Goal: Task Accomplishment & Management: Manage account settings

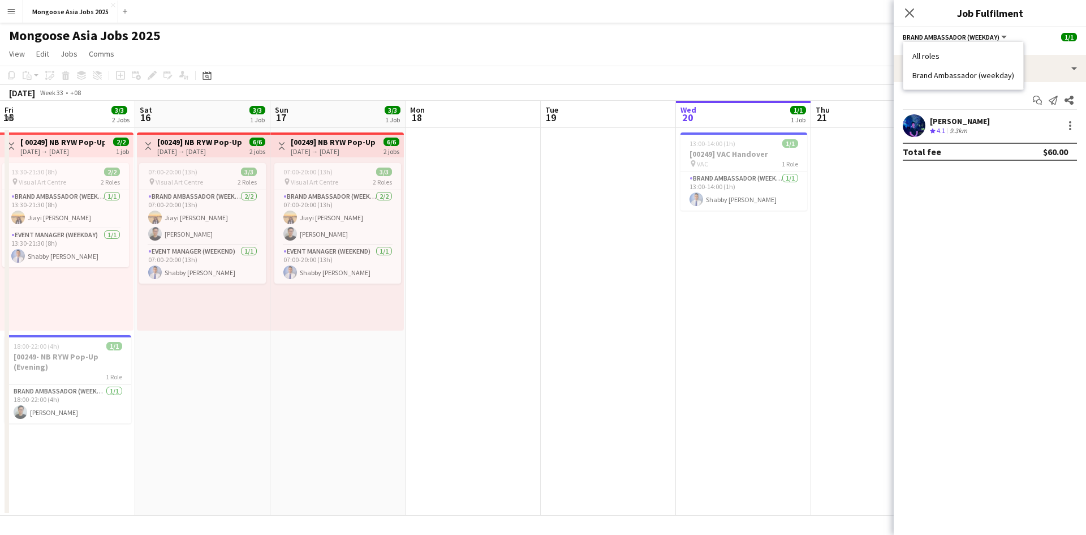
scroll to position [0, 383]
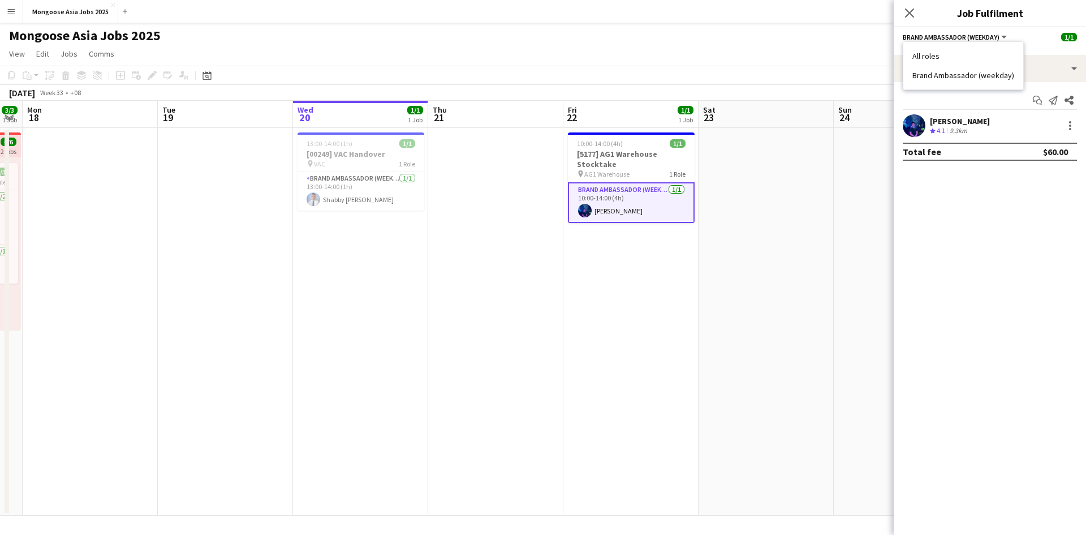
click at [1003, 36] on button "Brand Ambassador (weekday)" at bounding box center [956, 37] width 106 height 8
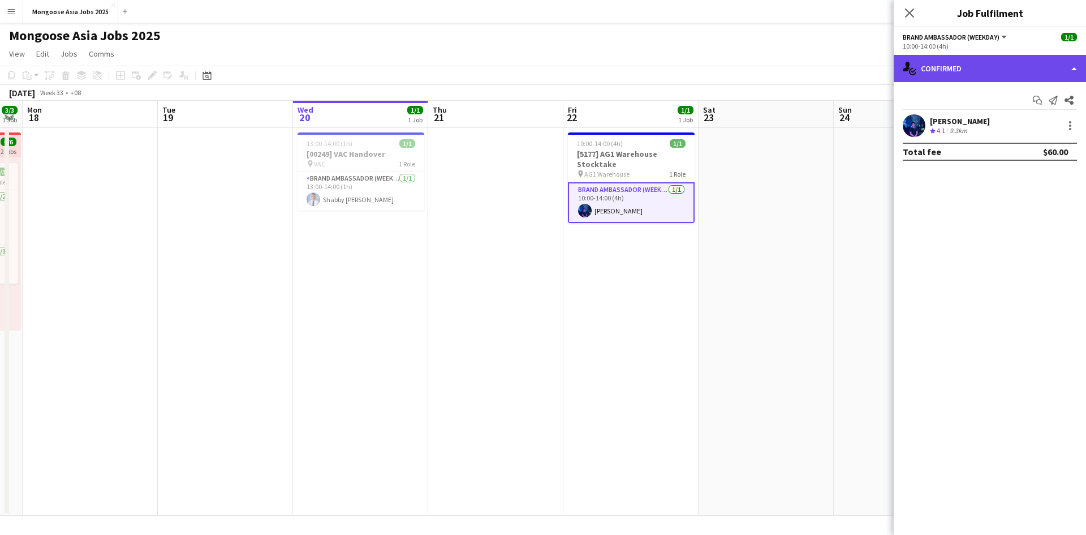
click at [1072, 68] on div "single-neutral-actions-check-2 Confirmed" at bounding box center [990, 68] width 192 height 27
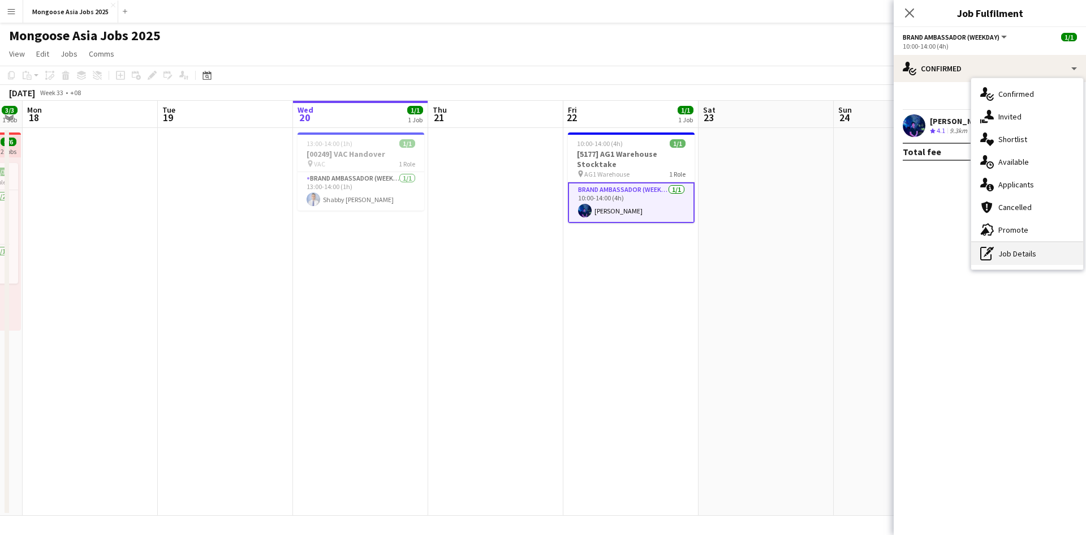
click at [1026, 250] on div "pen-write Job Details" at bounding box center [1028, 253] width 112 height 23
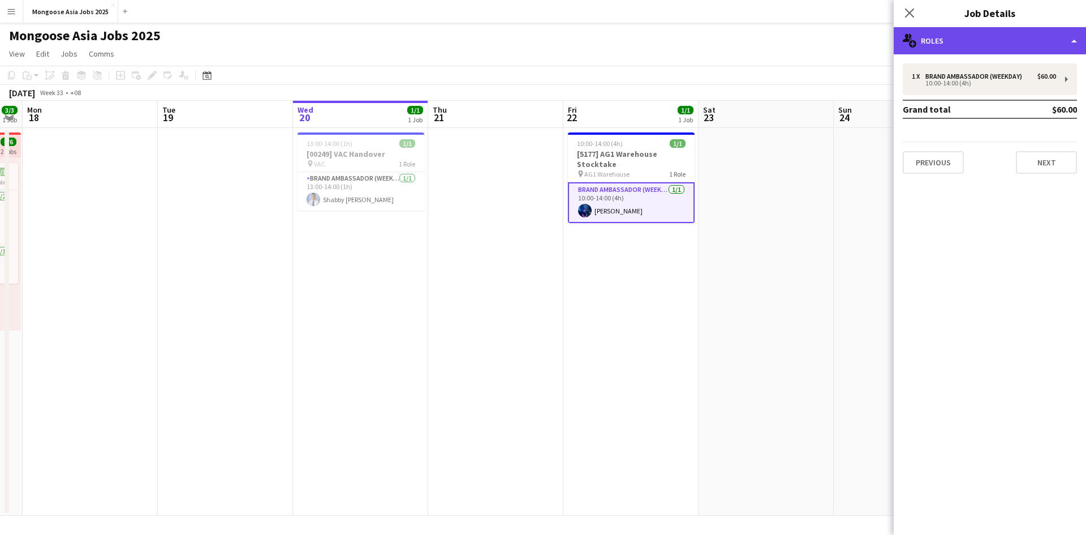
click at [1072, 37] on div "multiple-users-add Roles" at bounding box center [990, 40] width 192 height 27
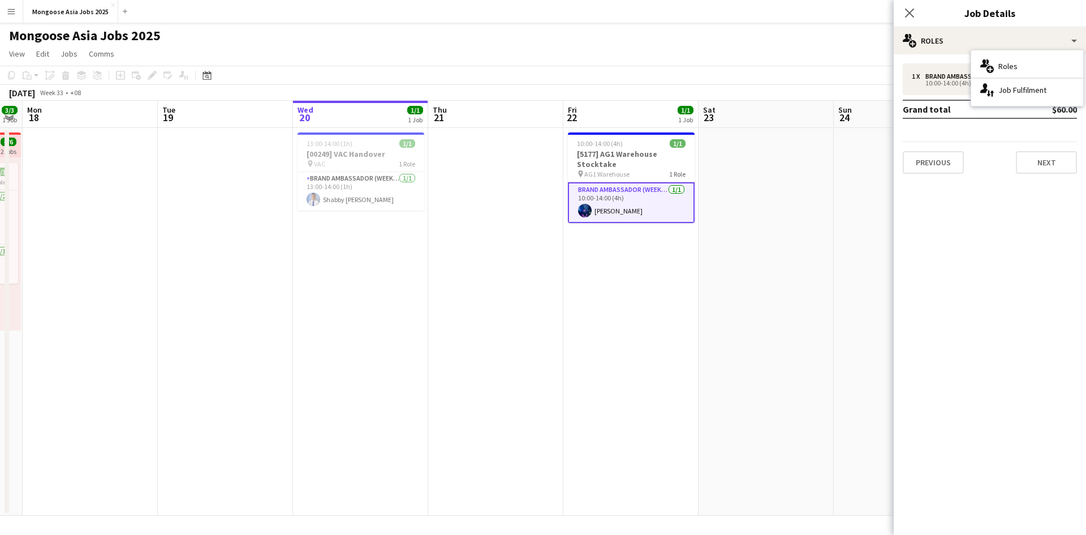
click at [993, 299] on mat-expansion-panel "pencil3 General details 1 x Brand Ambassador (weekday) $60.00 10:00-14:00 (4h) …" at bounding box center [990, 294] width 192 height 480
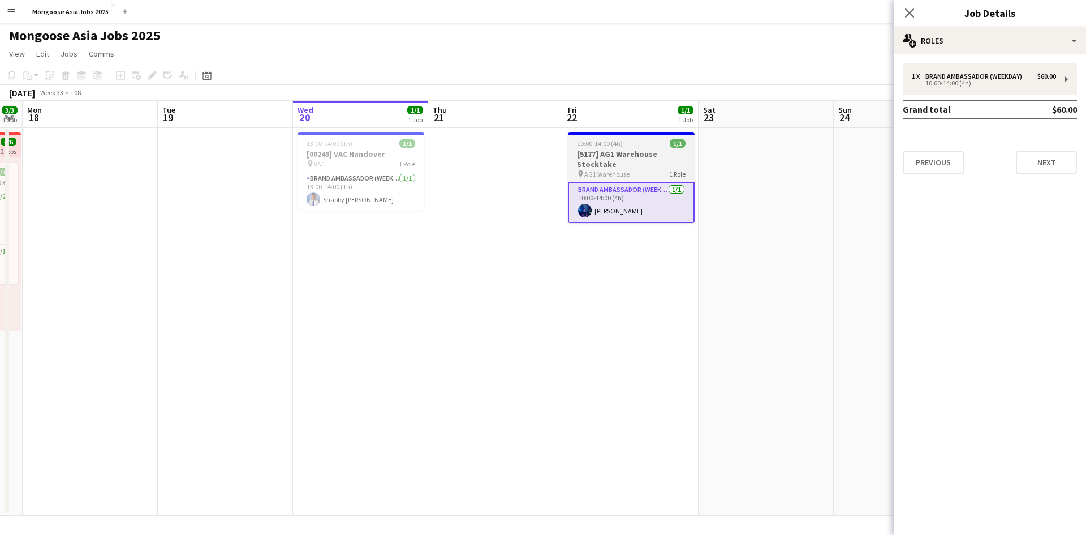
click at [596, 161] on h3 "[5177] AG1 Warehouse Stocktake" at bounding box center [631, 159] width 127 height 20
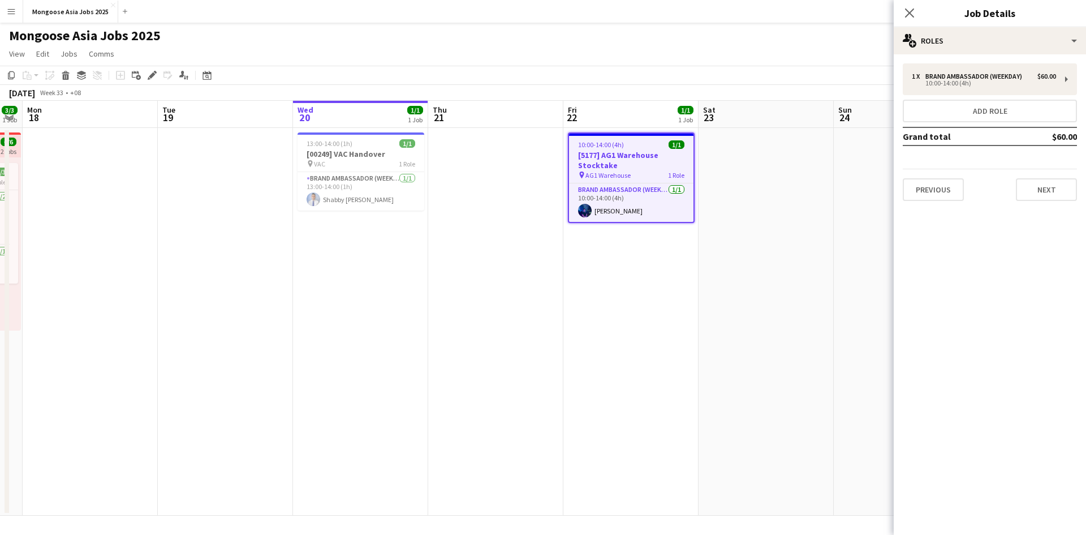
drag, startPoint x: 591, startPoint y: 157, endPoint x: 575, endPoint y: 165, distance: 18.0
click at [575, 165] on h3 "[5177] AG1 Warehouse Stocktake" at bounding box center [631, 160] width 124 height 20
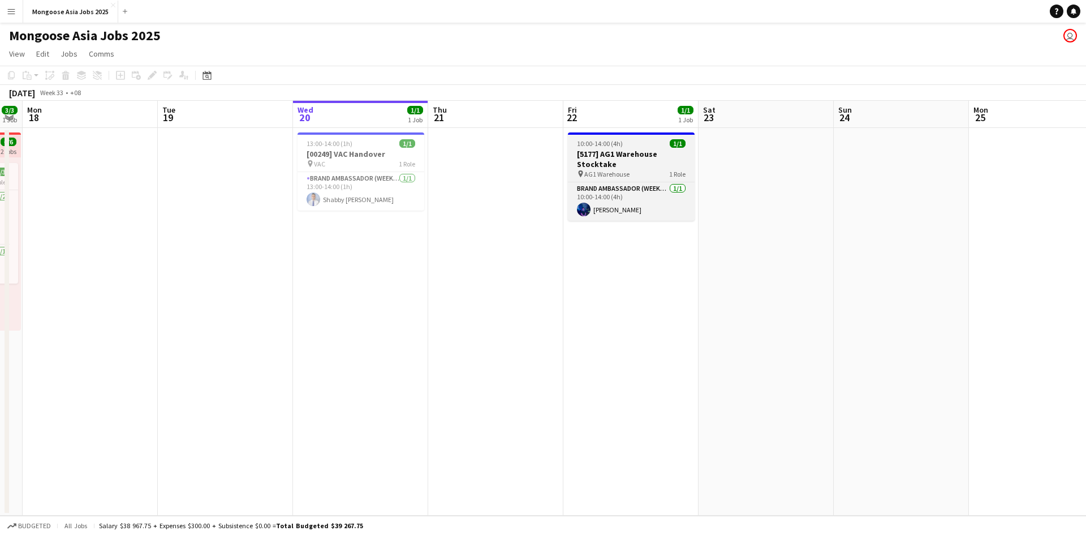
click at [600, 158] on h3 "[5177] AG1 Warehouse Stocktake" at bounding box center [631, 159] width 127 height 20
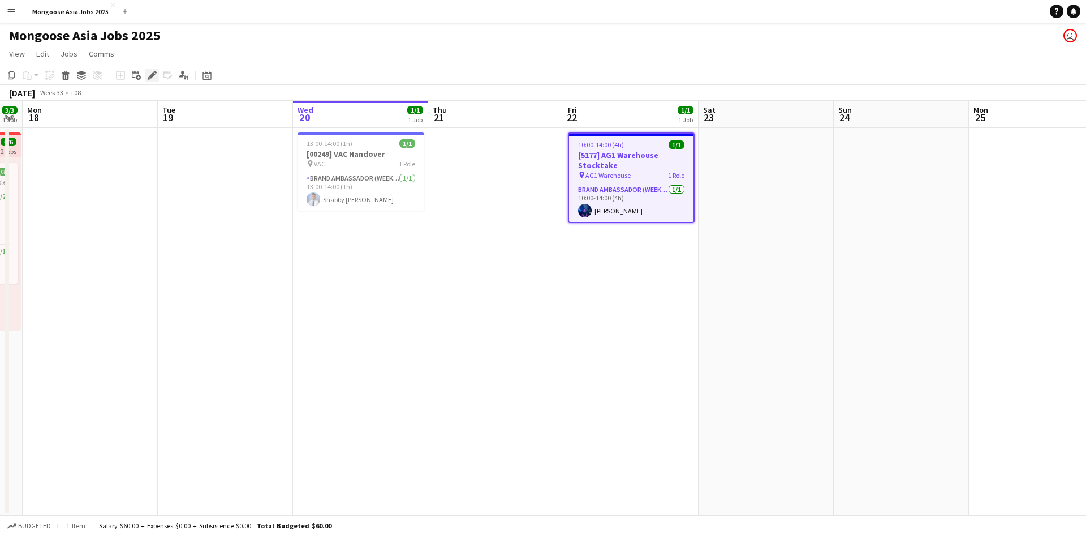
click at [151, 75] on icon at bounding box center [152, 75] width 6 height 6
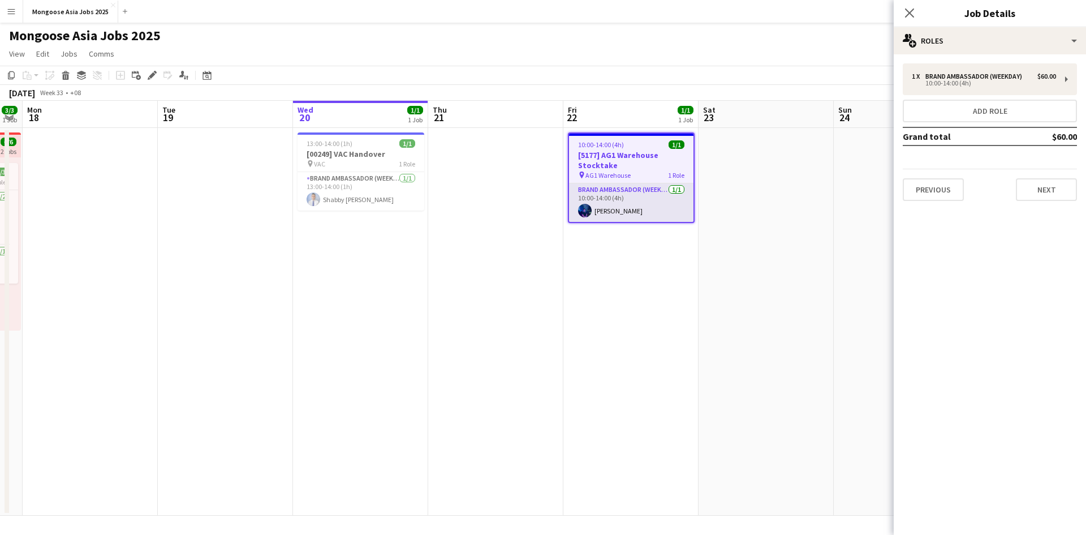
click at [598, 205] on app-card-role "Brand Ambassador (weekday) [DATE] 10:00-14:00 (4h) [PERSON_NAME]" at bounding box center [631, 202] width 124 height 38
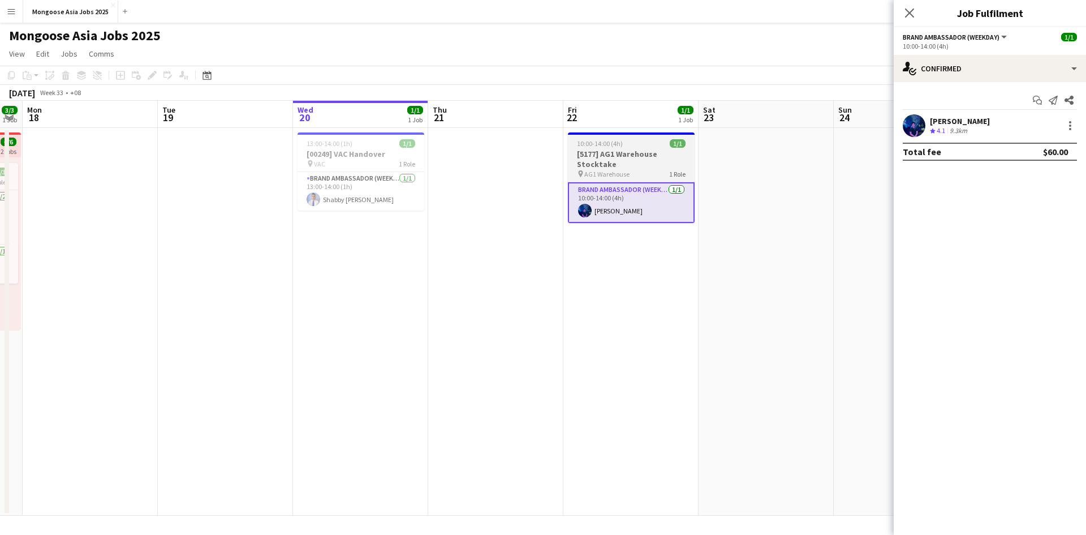
click at [619, 173] on span "AG1 Warehouse" at bounding box center [607, 174] width 45 height 8
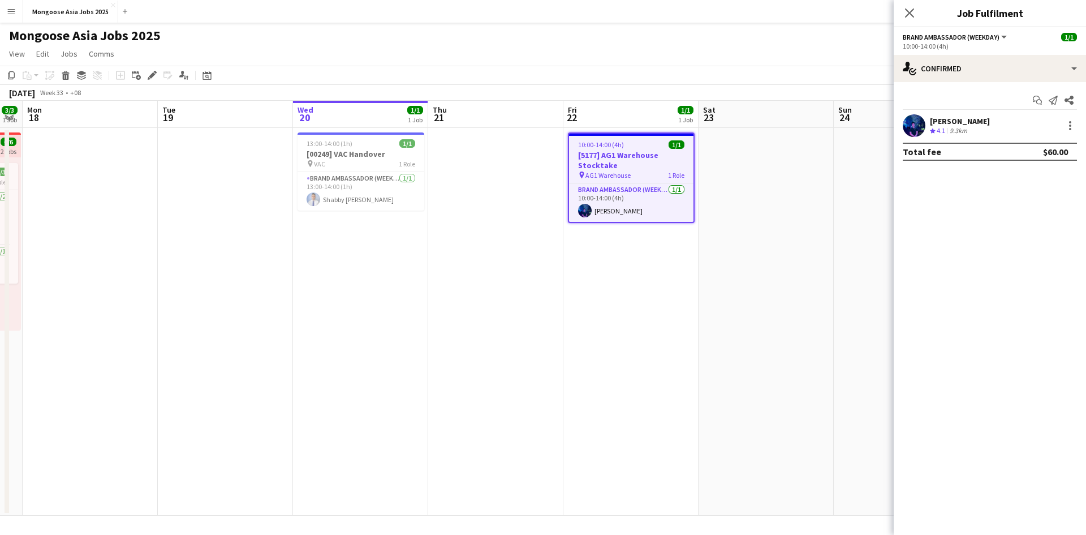
click at [1002, 36] on button "Brand Ambassador (weekday)" at bounding box center [956, 37] width 106 height 8
